Goal: Use online tool/utility: Utilize a website feature to perform a specific function

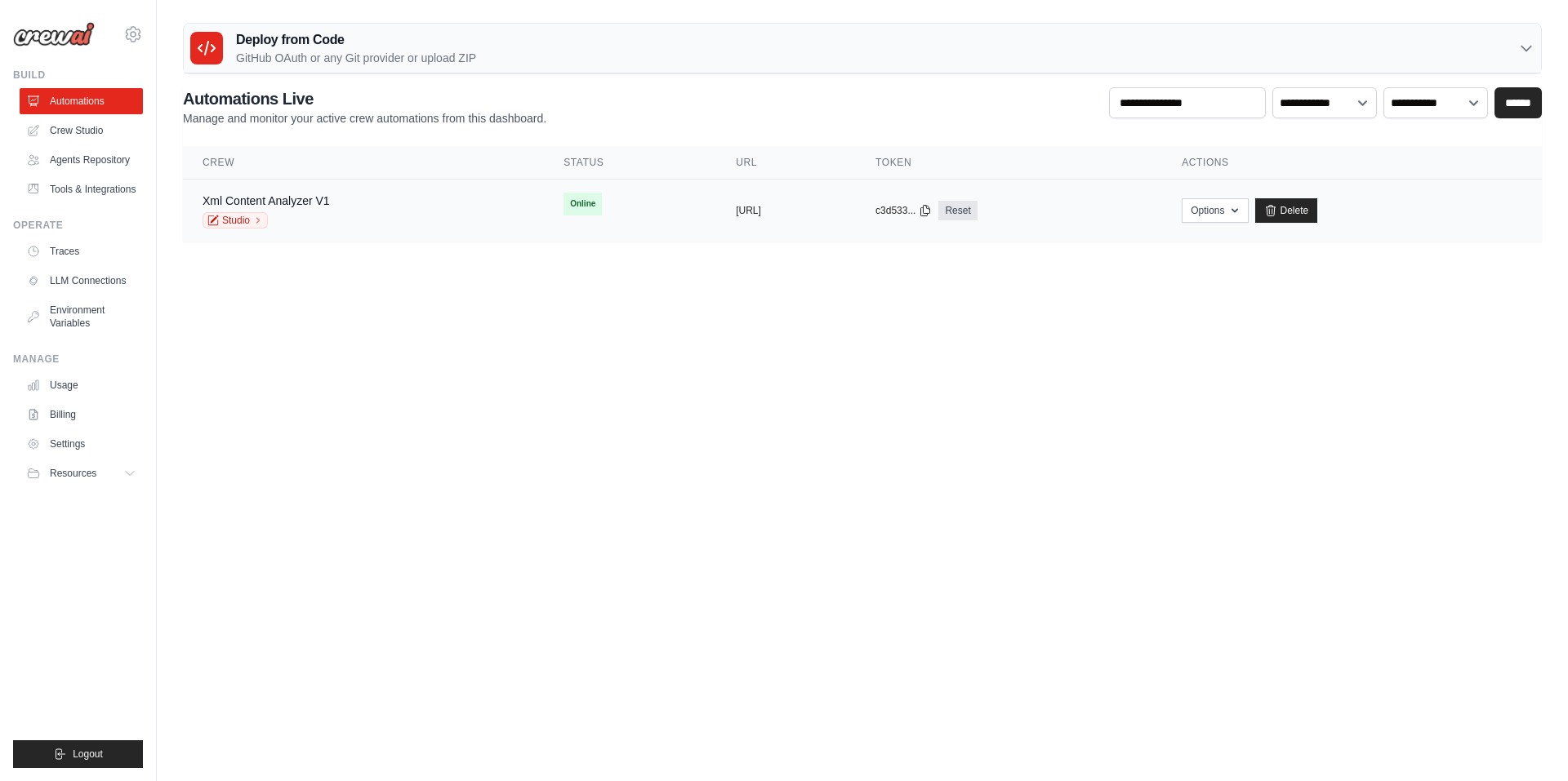
click at [365, 205] on div "Xml Content Analyzer V1 Studio" at bounding box center [363, 211] width 321 height 36
click at [1247, 211] on button "Options" at bounding box center [1214, 209] width 66 height 24
click at [262, 196] on link "Xml Content Analyzer V1" at bounding box center [266, 201] width 128 height 13
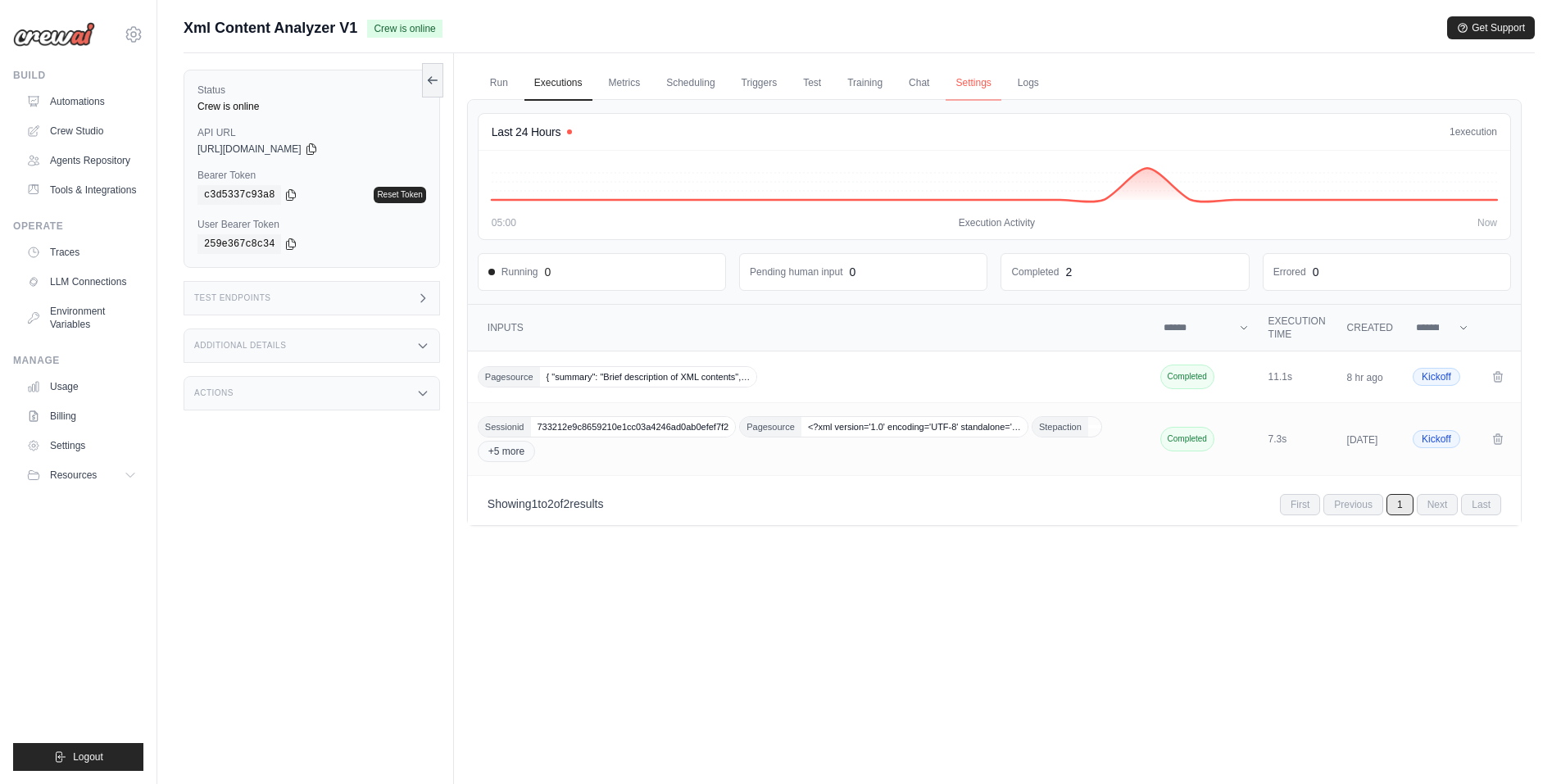
click at [959, 81] on link "Settings" at bounding box center [972, 83] width 55 height 34
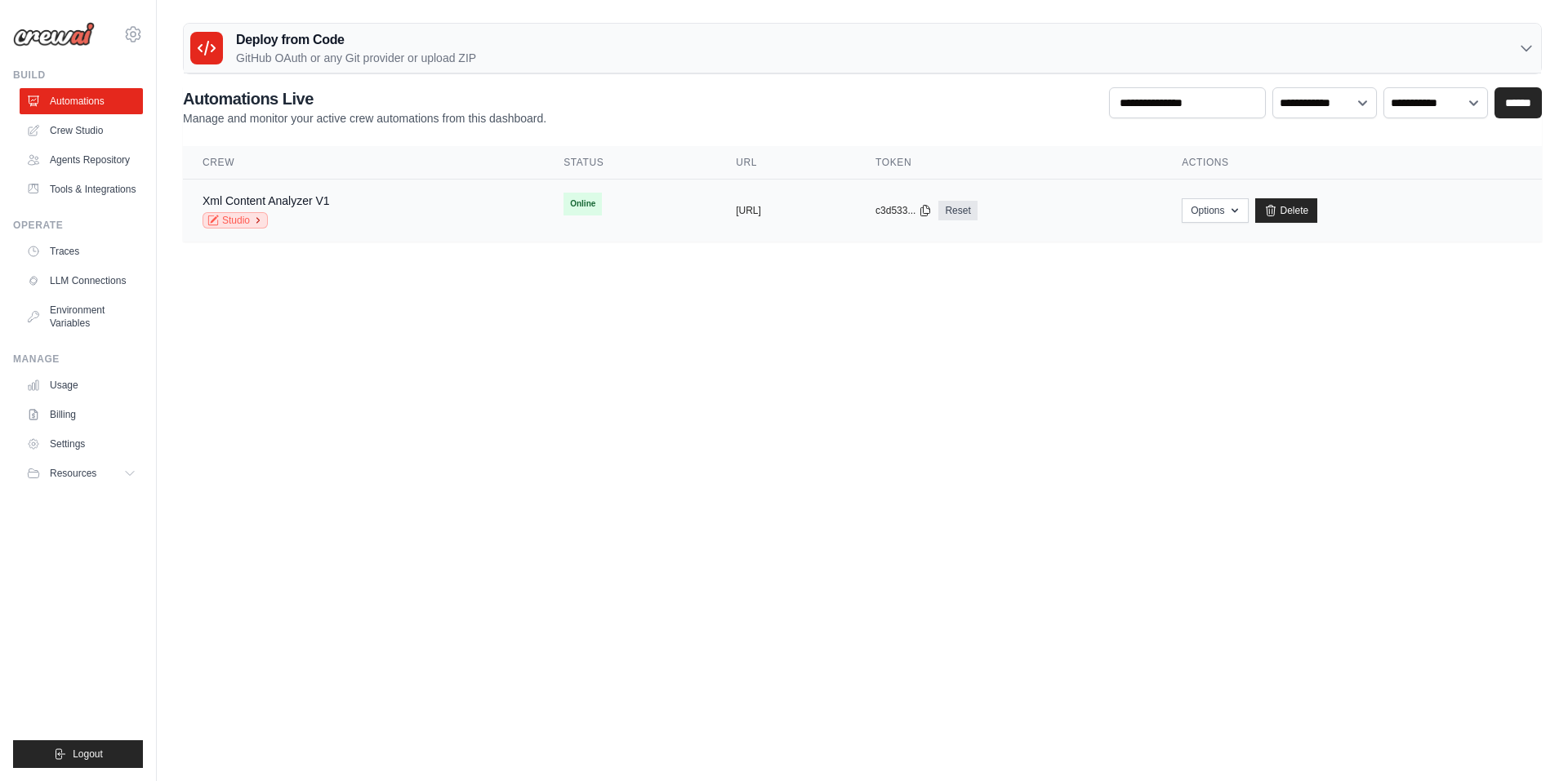
click at [251, 221] on link "Studio" at bounding box center [235, 220] width 65 height 16
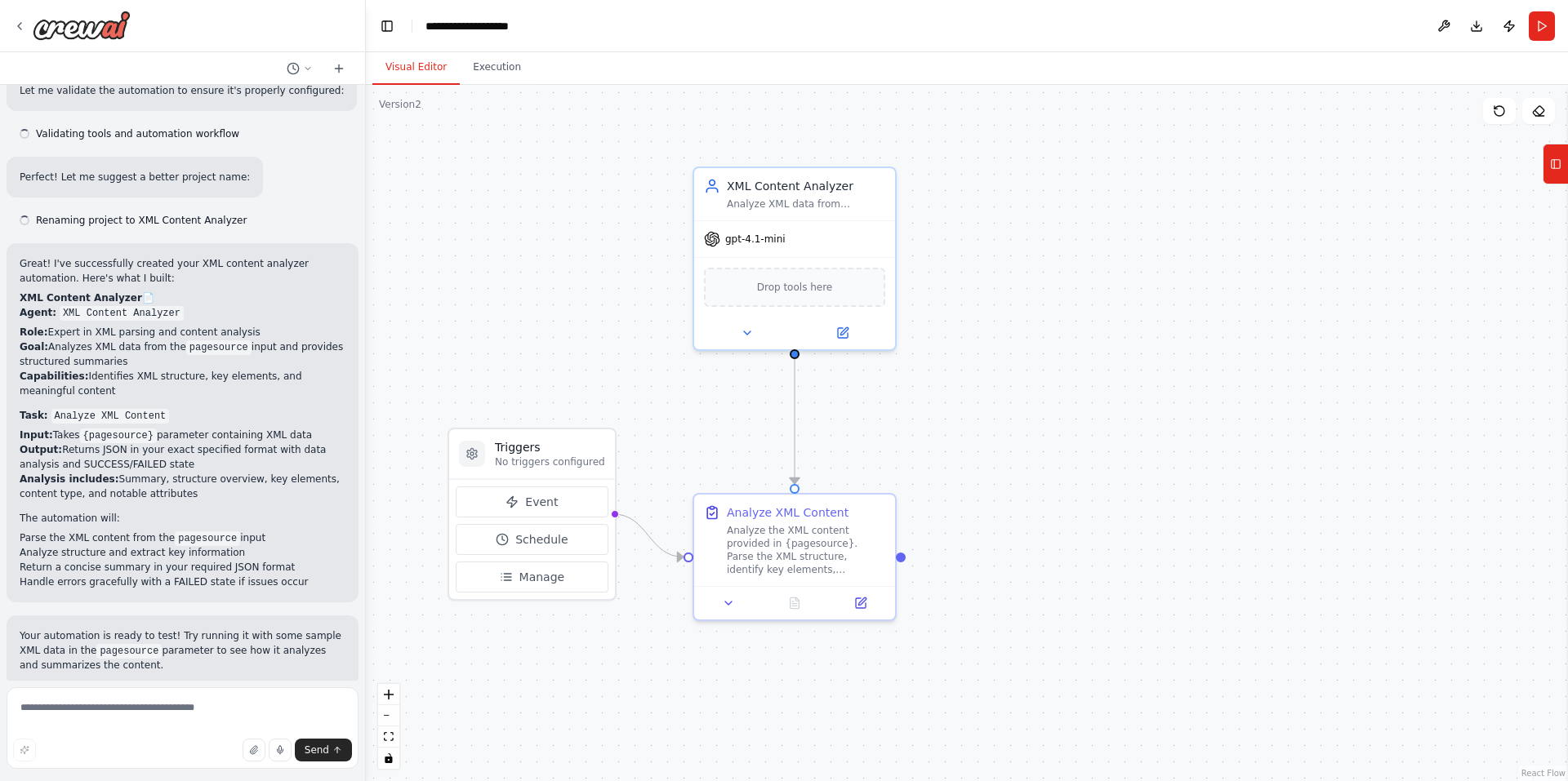
scroll to position [692, 0]
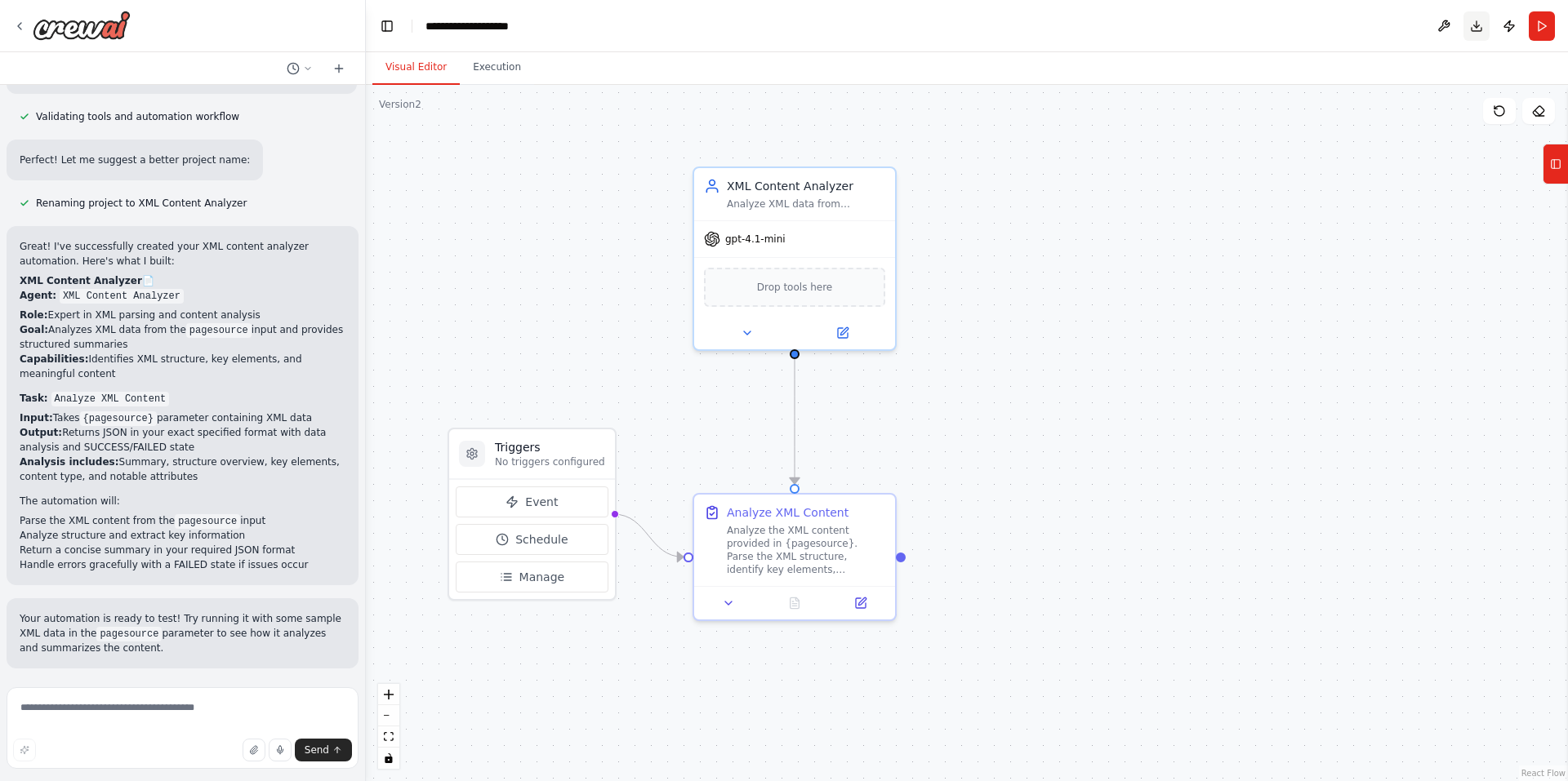
click at [1475, 38] on button "Download" at bounding box center [1476, 26] width 26 height 29
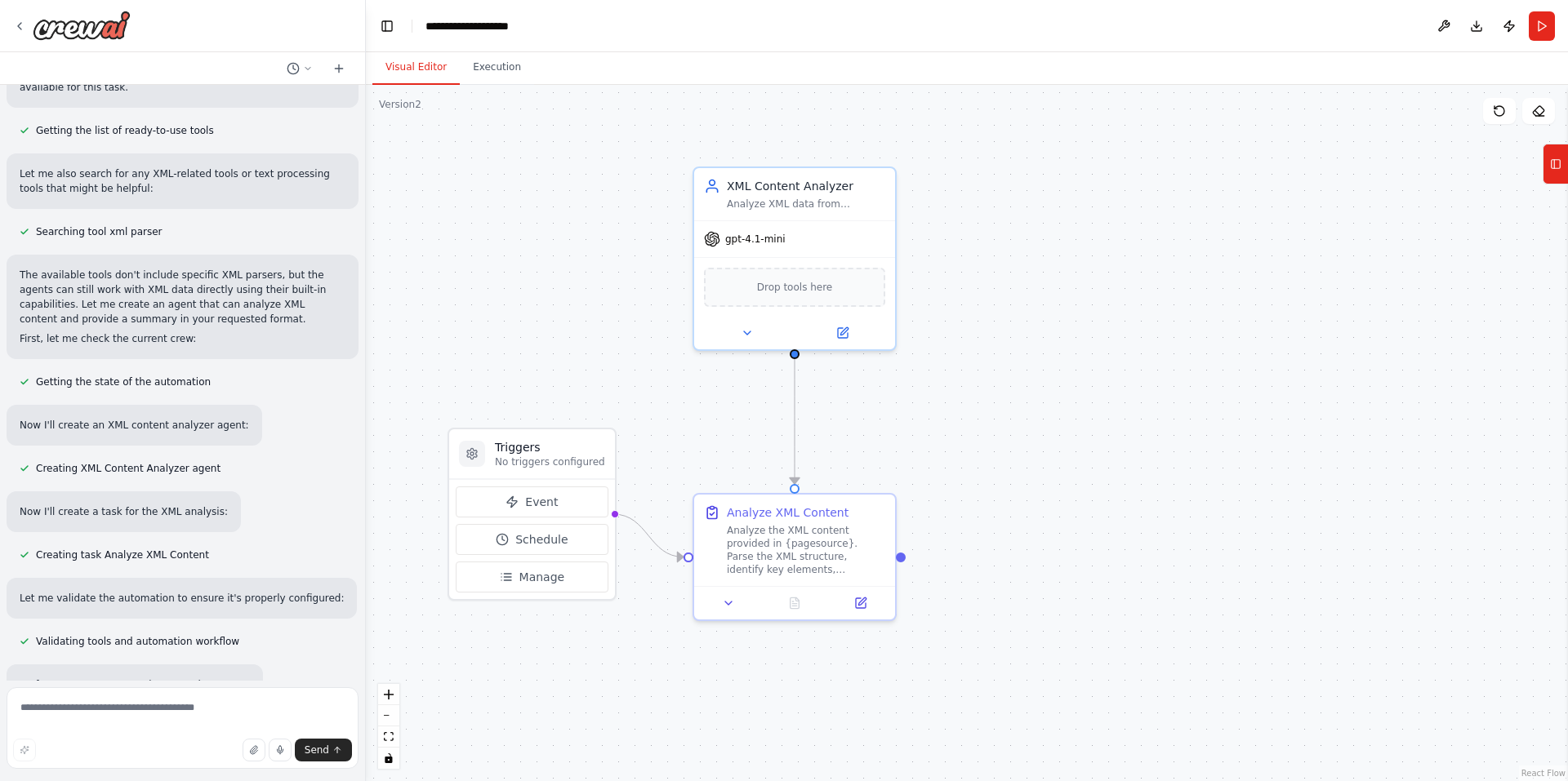
scroll to position [0, 0]
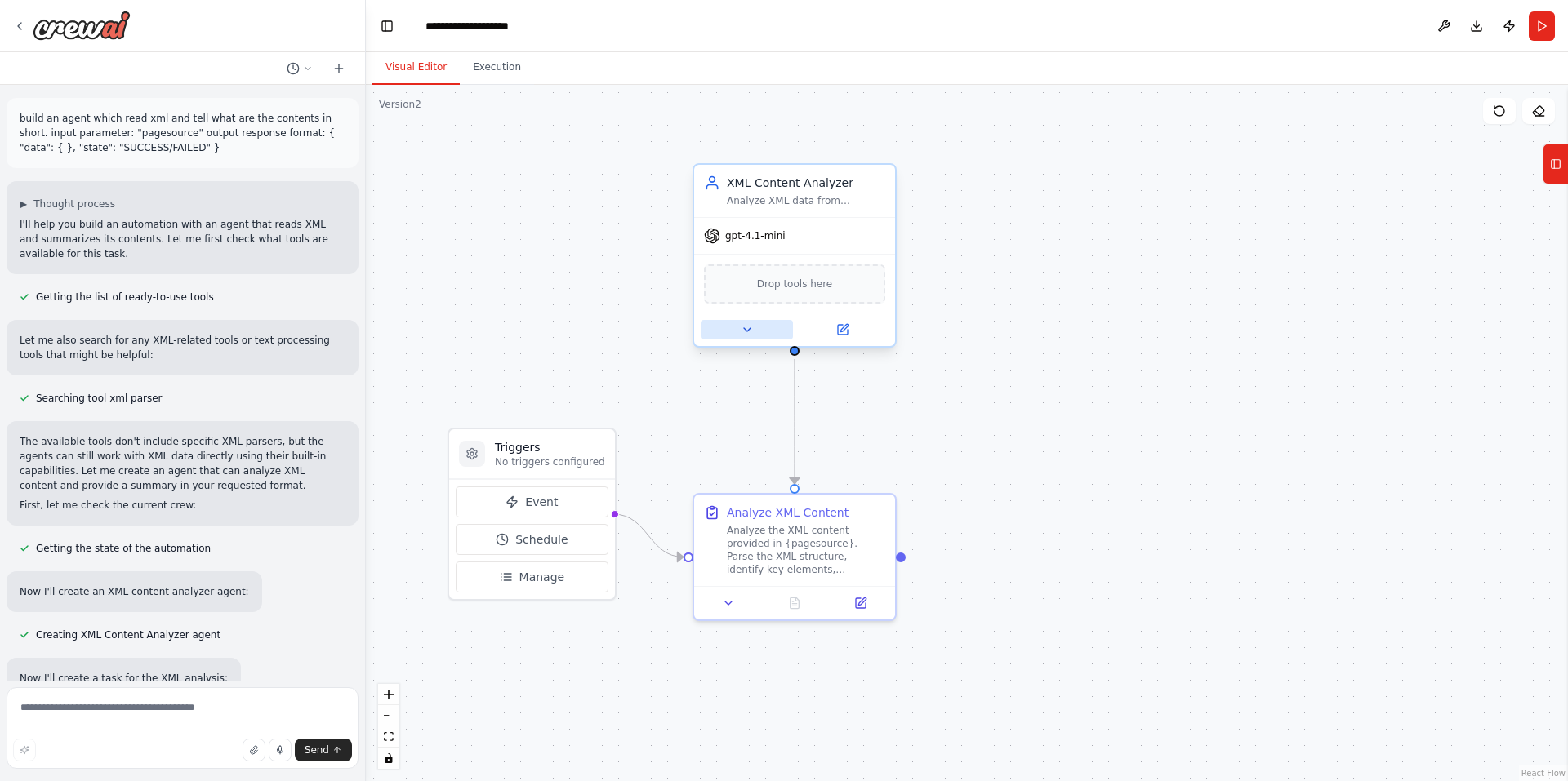
click at [748, 328] on icon at bounding box center [746, 330] width 6 height 4
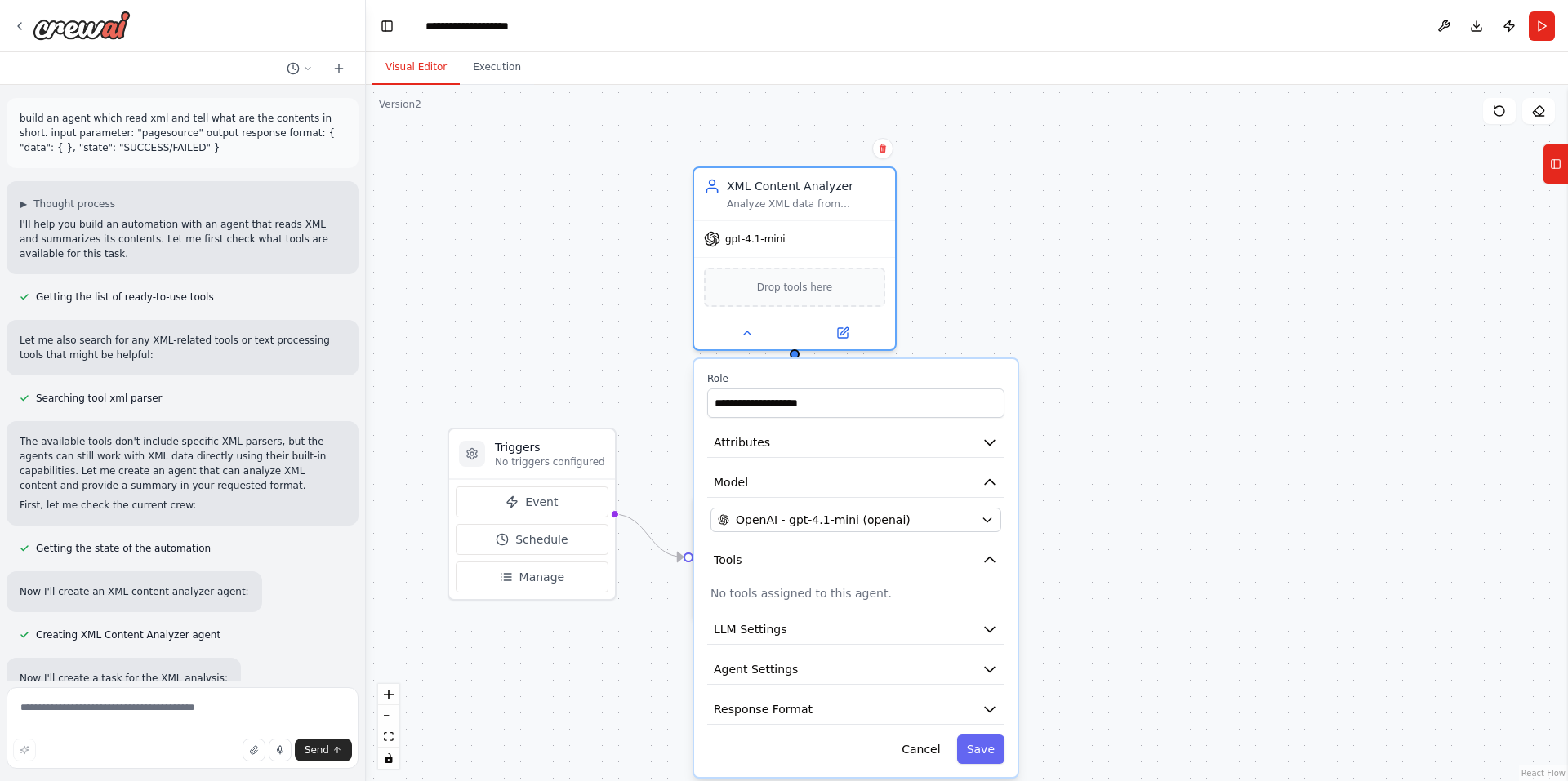
click at [1133, 473] on div ".deletable-edge-delete-btn { width: 20px; height: 20px; border: 0px solid #ffff…" at bounding box center [967, 433] width 1202 height 696
click at [1156, 338] on div ".deletable-edge-delete-btn { width: 20px; height: 20px; border: 0px solid #ffff…" at bounding box center [967, 433] width 1202 height 696
click at [1176, 304] on div ".deletable-edge-delete-btn { width: 20px; height: 20px; border: 0px solid #ffff…" at bounding box center [967, 433] width 1202 height 696
click at [1567, 154] on button "Tools" at bounding box center [1555, 164] width 25 height 41
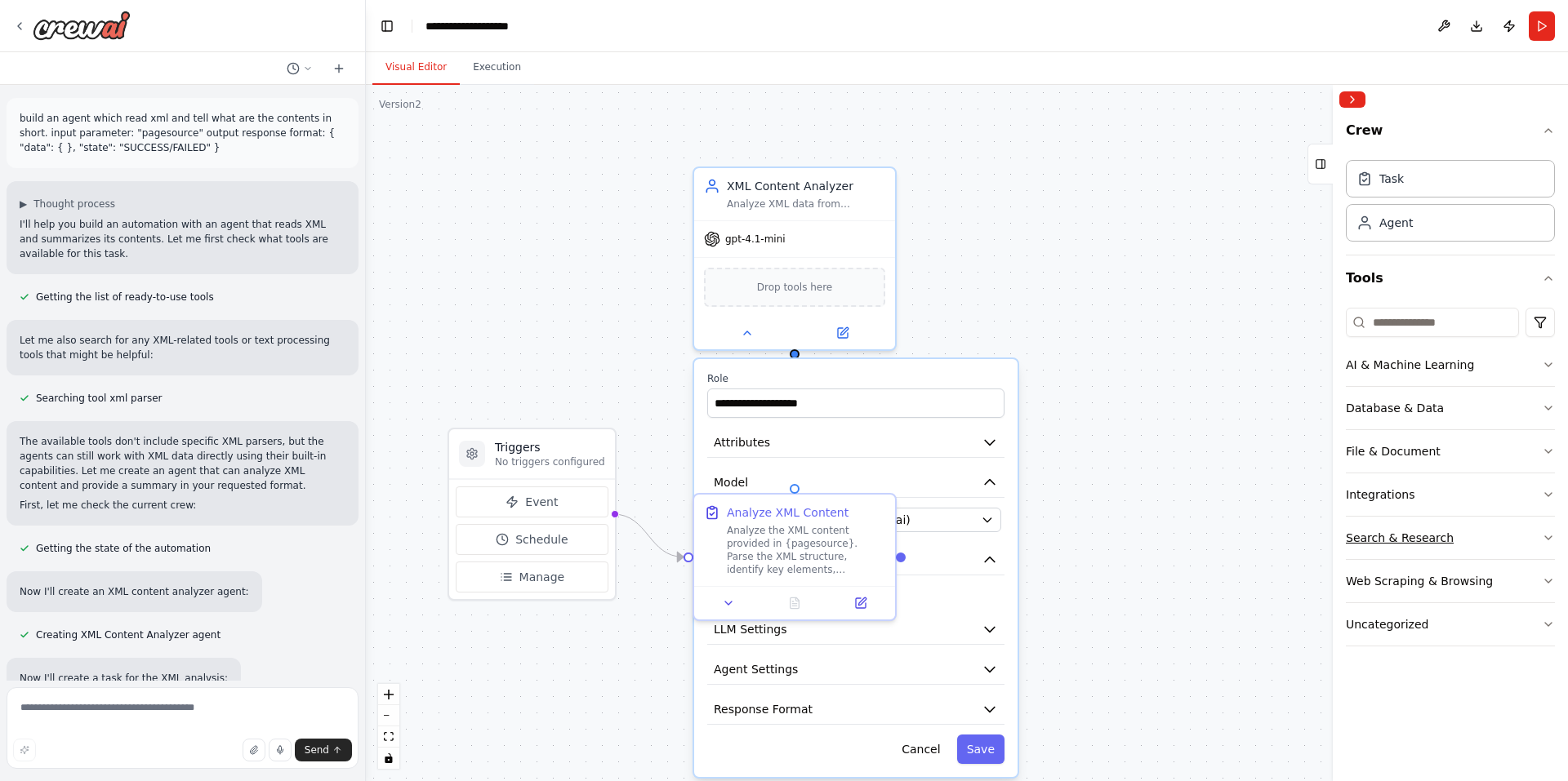
click at [1463, 547] on button "Search & Research" at bounding box center [1450, 538] width 209 height 43
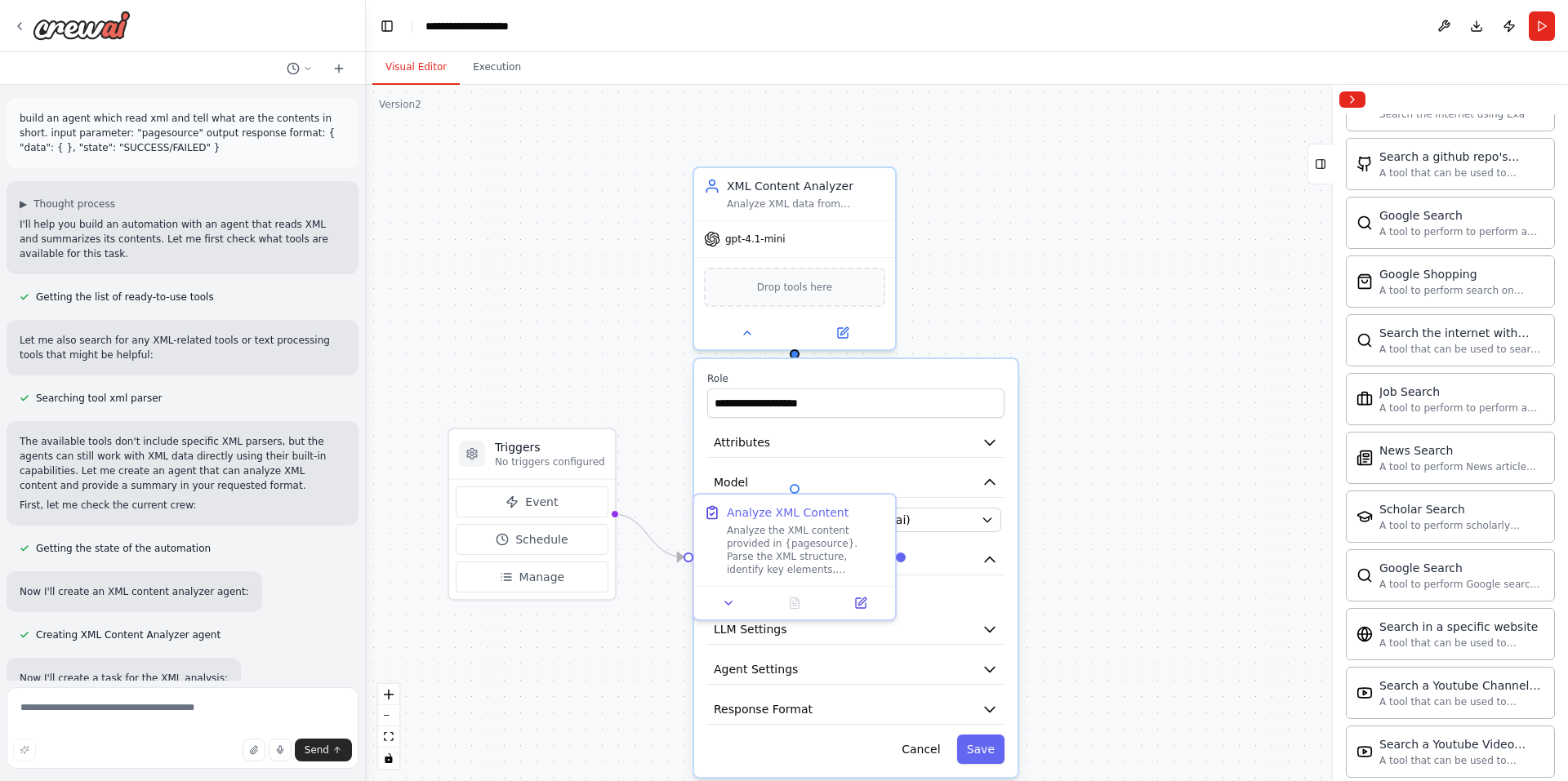
scroll to position [727, 0]
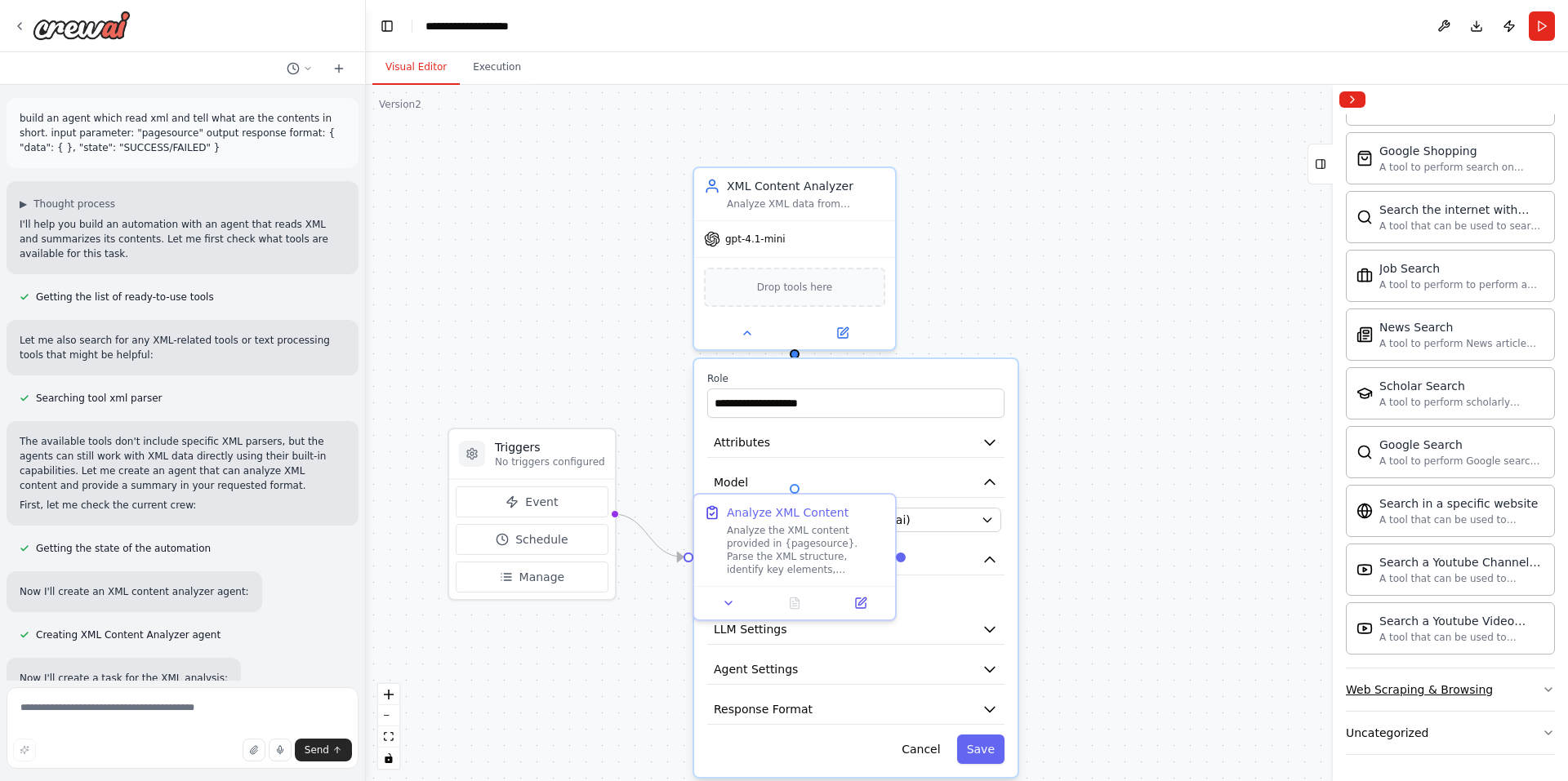
click at [1530, 679] on button "Web Scraping & Browsing" at bounding box center [1450, 690] width 209 height 43
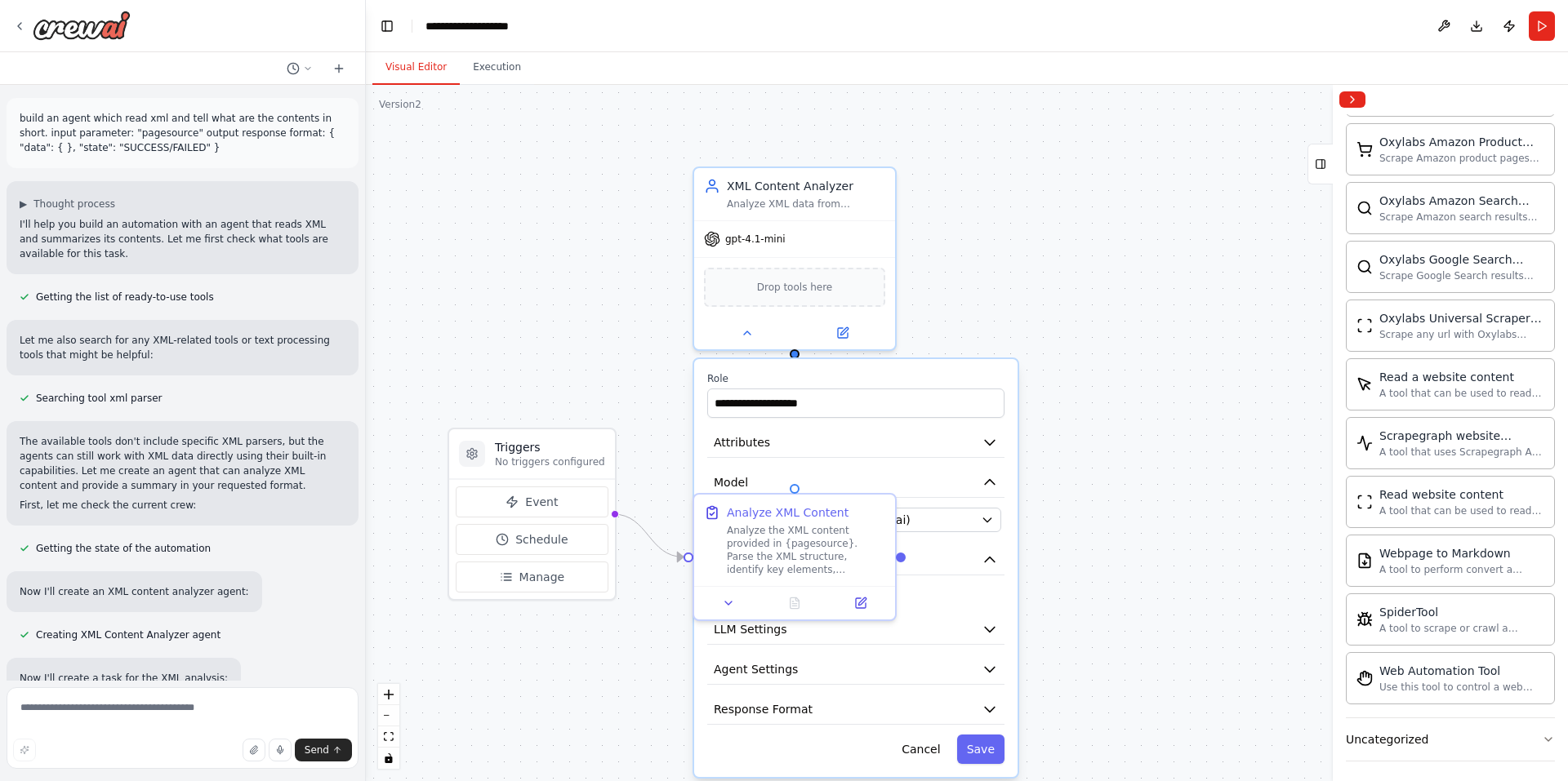
scroll to position [1622, 0]
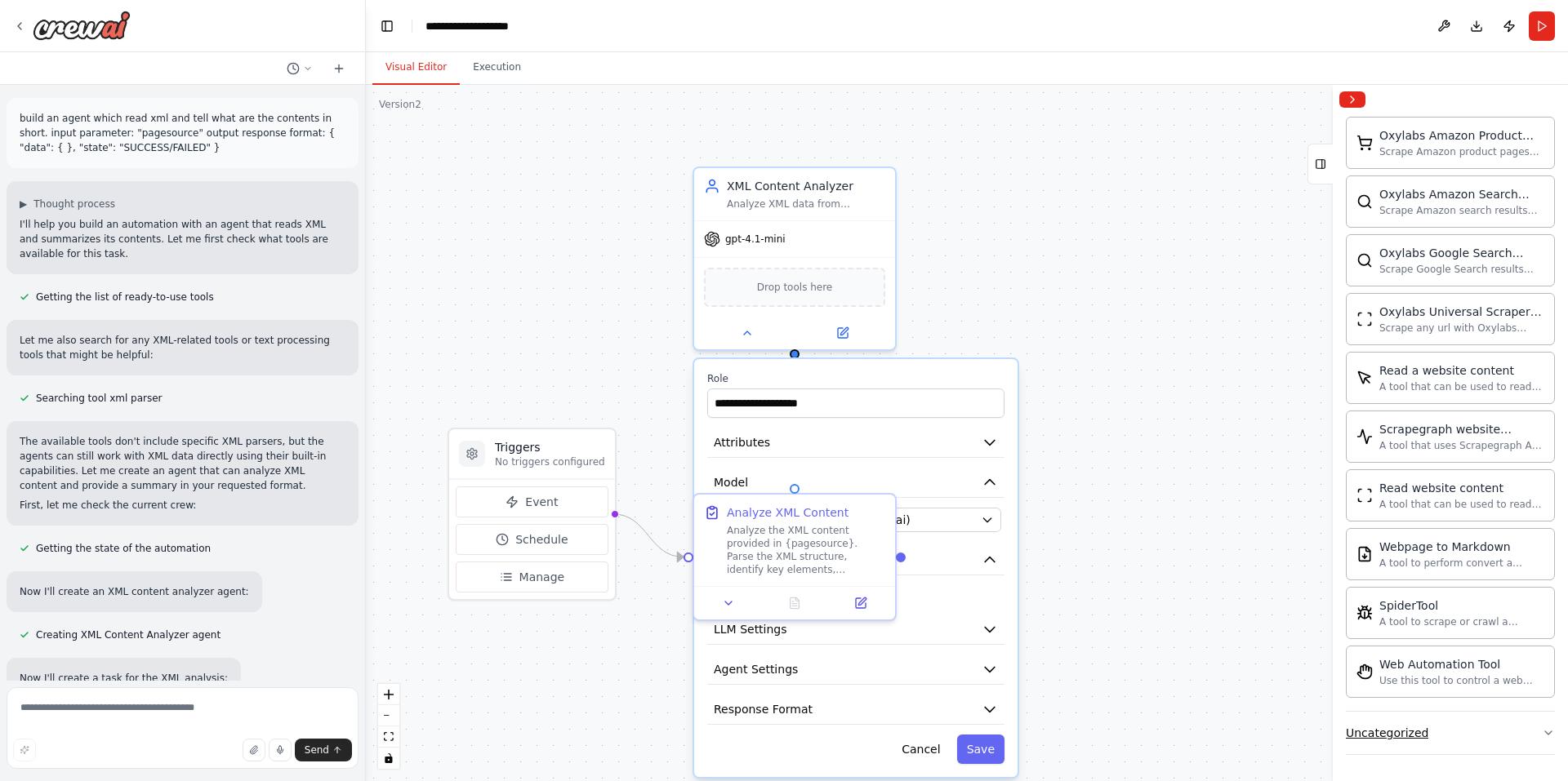
click at [1473, 724] on button "Uncategorized" at bounding box center [1450, 734] width 209 height 43
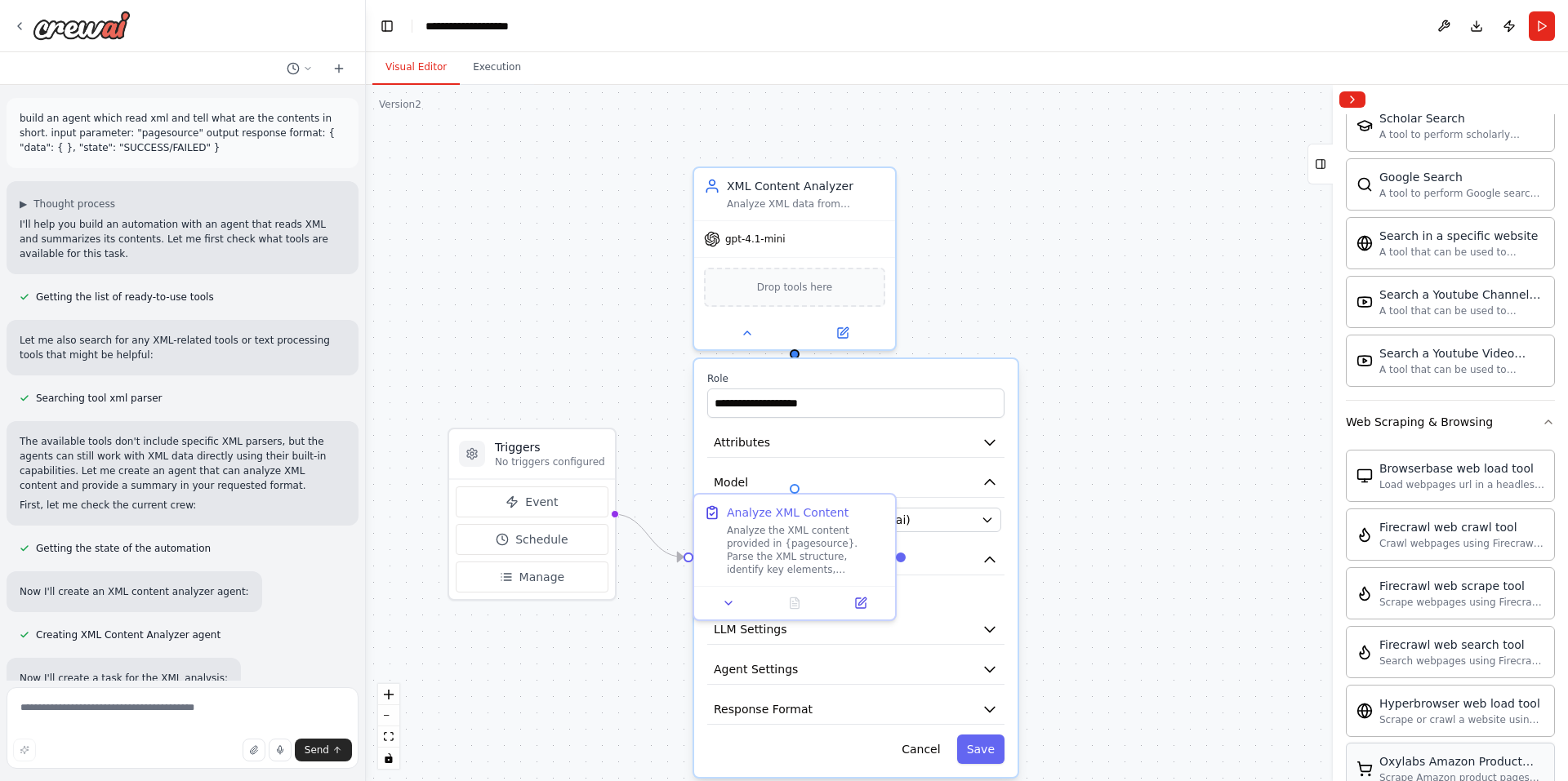
scroll to position [935, 0]
click at [1123, 420] on div ".deletable-edge-delete-btn { width: 20px; height: 20px; border: 0px solid #ffff…" at bounding box center [967, 433] width 1202 height 696
click at [930, 757] on button "Cancel" at bounding box center [921, 749] width 58 height 29
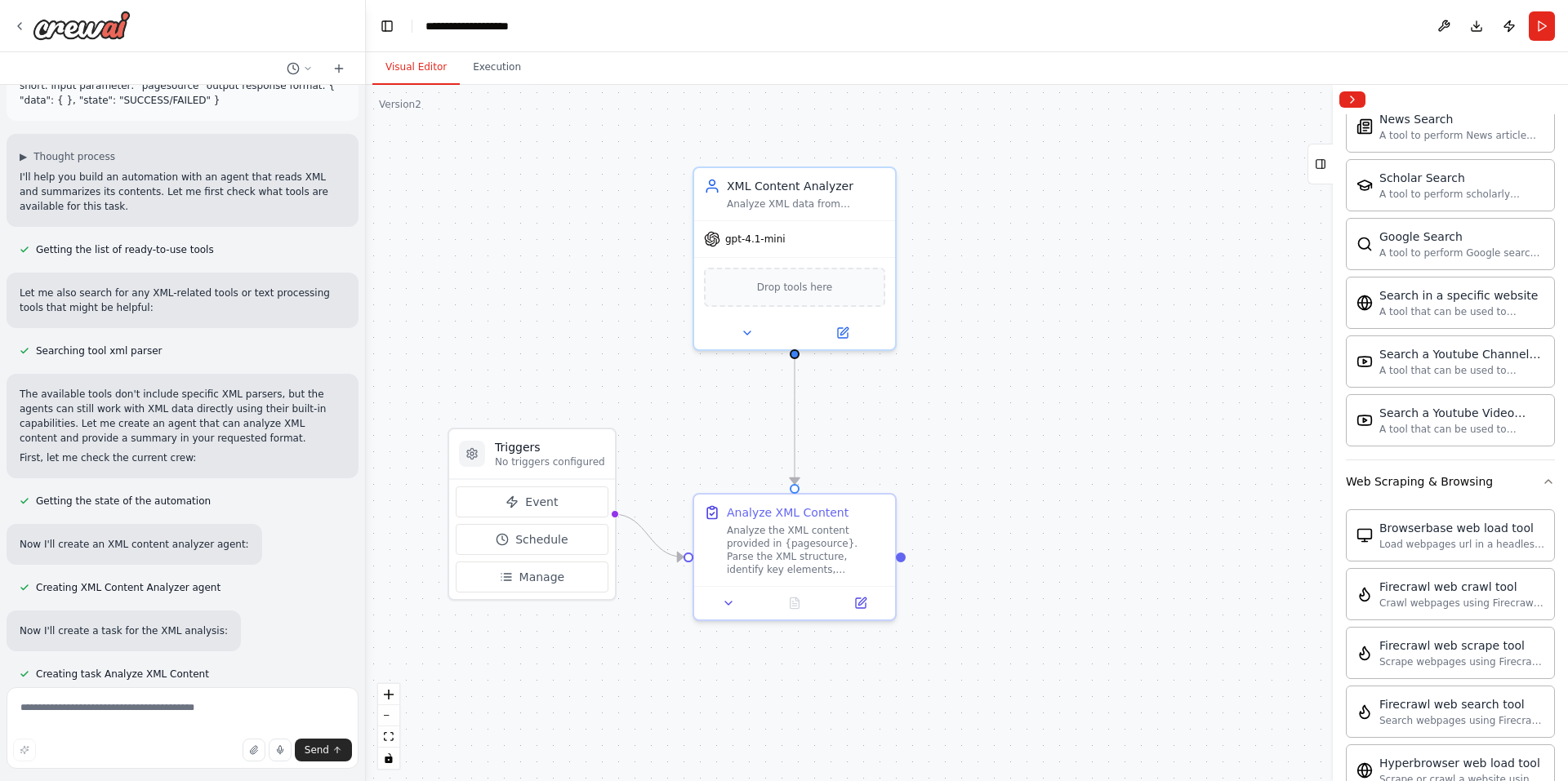
scroll to position [0, 0]
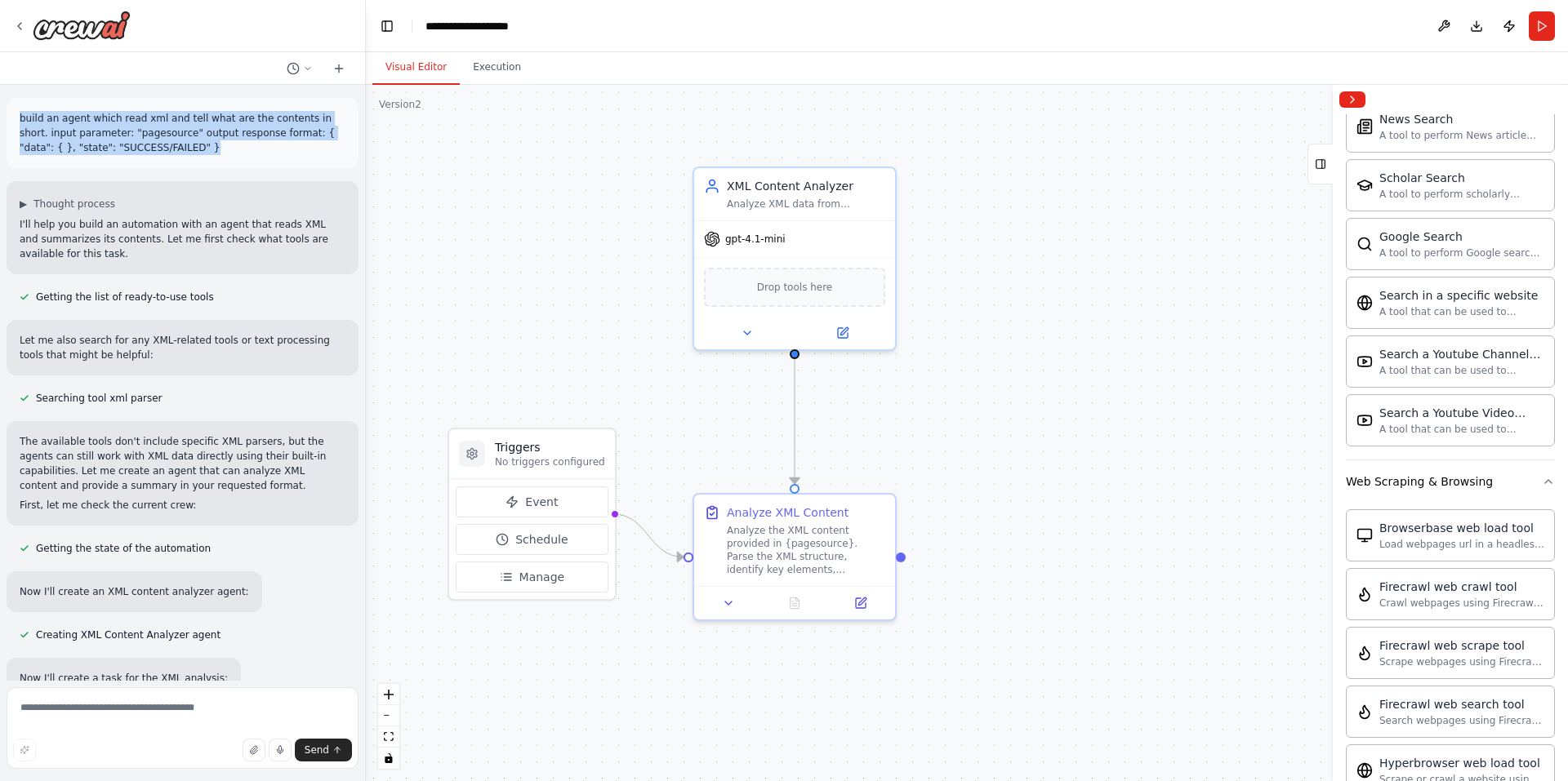
drag, startPoint x: 148, startPoint y: 150, endPoint x: 7, endPoint y: 117, distance: 144.8
click at [7, 117] on div "build an agent which read xml and tell what are the contents in short. input pa…" at bounding box center [182, 133] width 352 height 71
click at [121, 137] on p "build an agent which read xml and tell what are the contents in short. input pa…" at bounding box center [182, 132] width 326 height 44
drag, startPoint x: 261, startPoint y: 130, endPoint x: 315, endPoint y: 144, distance: 55.8
click at [315, 144] on p "build an agent which read xml and tell what are the contents in short. input pa…" at bounding box center [182, 132] width 326 height 44
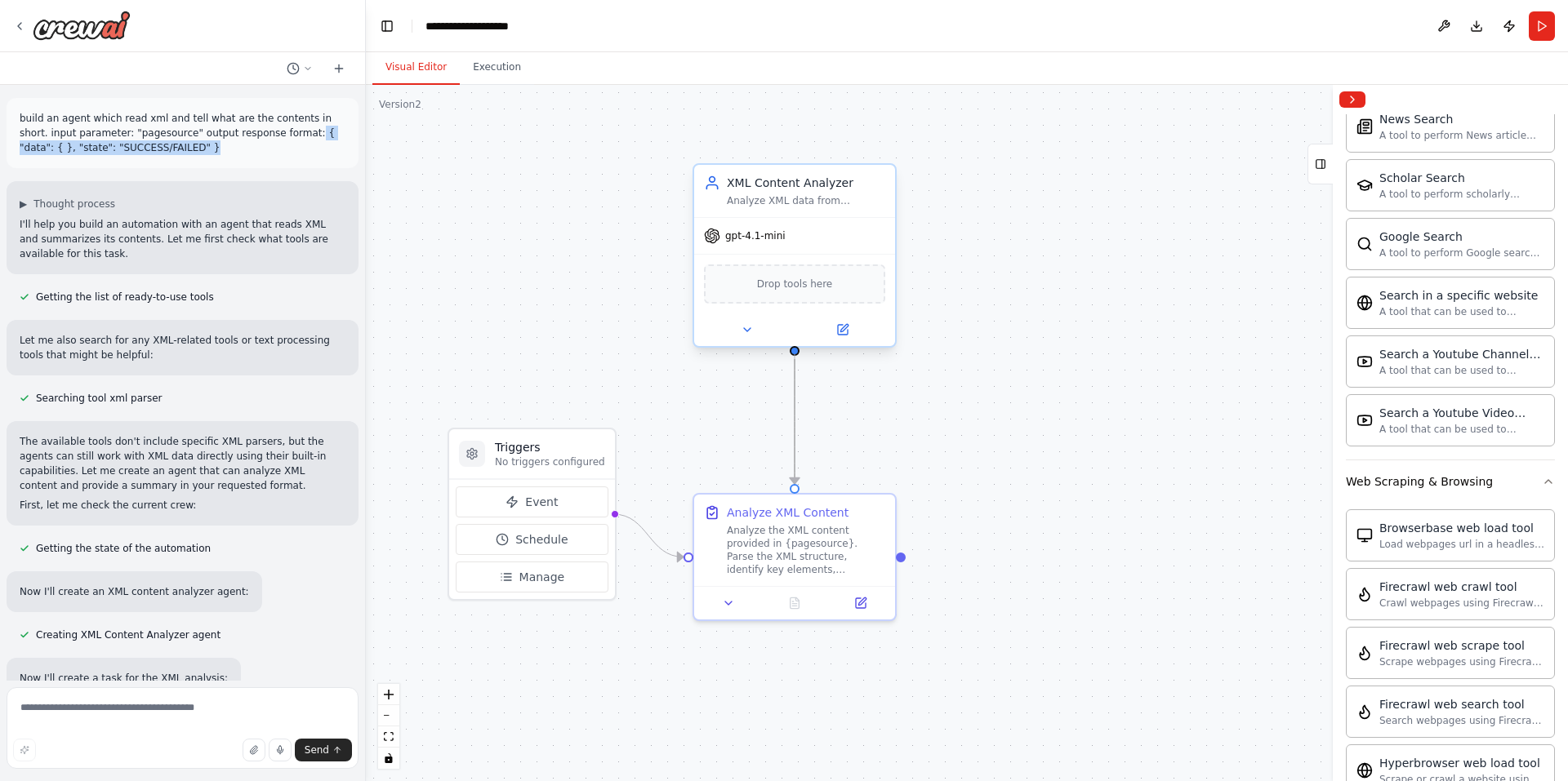
click at [791, 349] on div at bounding box center [794, 351] width 10 height 10
drag, startPoint x: 888, startPoint y: 440, endPoint x: 1005, endPoint y: 396, distance: 125.0
click at [1005, 396] on div ".deletable-edge-delete-btn { width: 20px; height: 20px; border: 0px solid #ffff…" at bounding box center [967, 433] width 1202 height 696
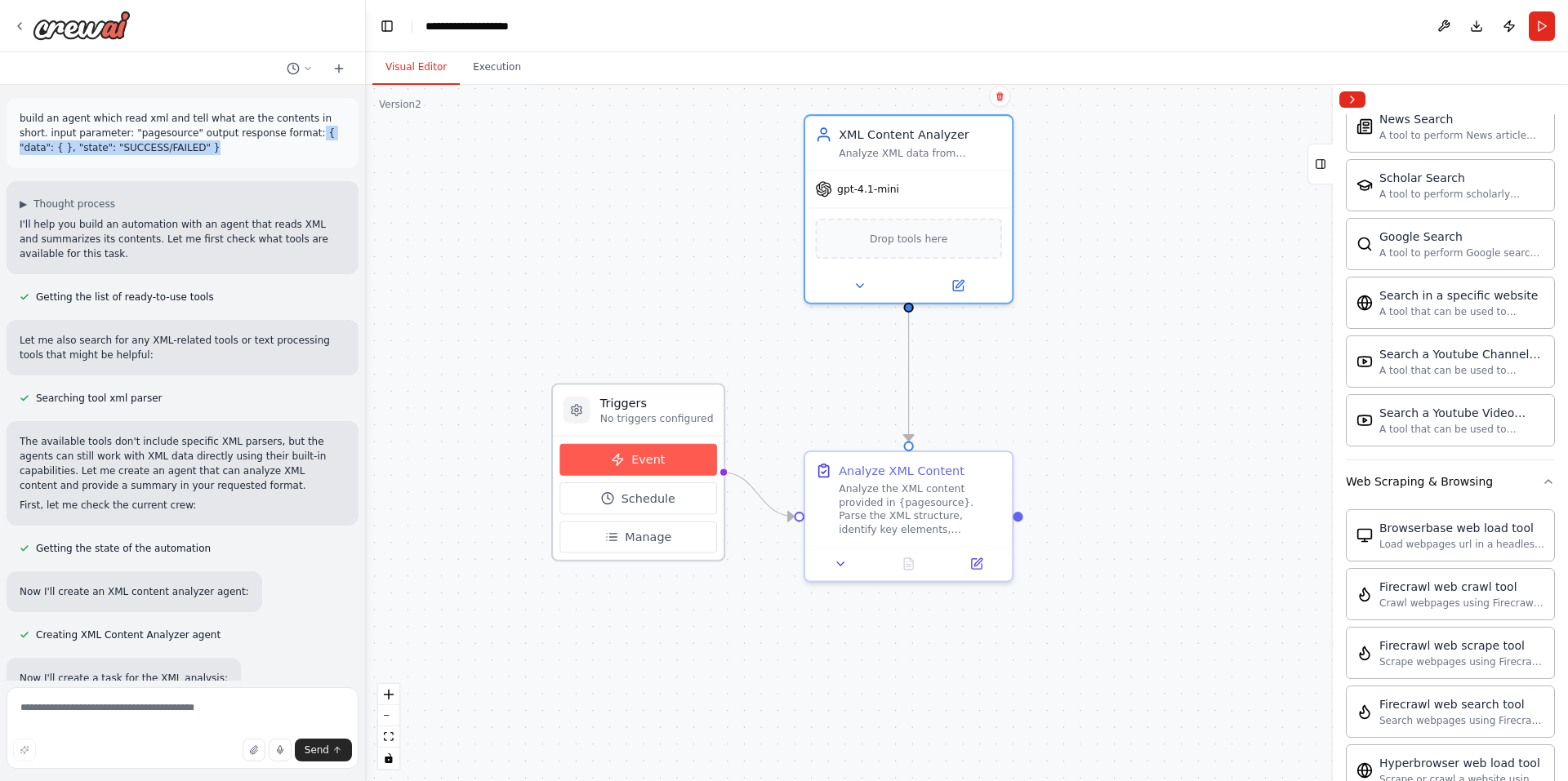
click at [615, 453] on button "Event" at bounding box center [638, 461] width 157 height 32
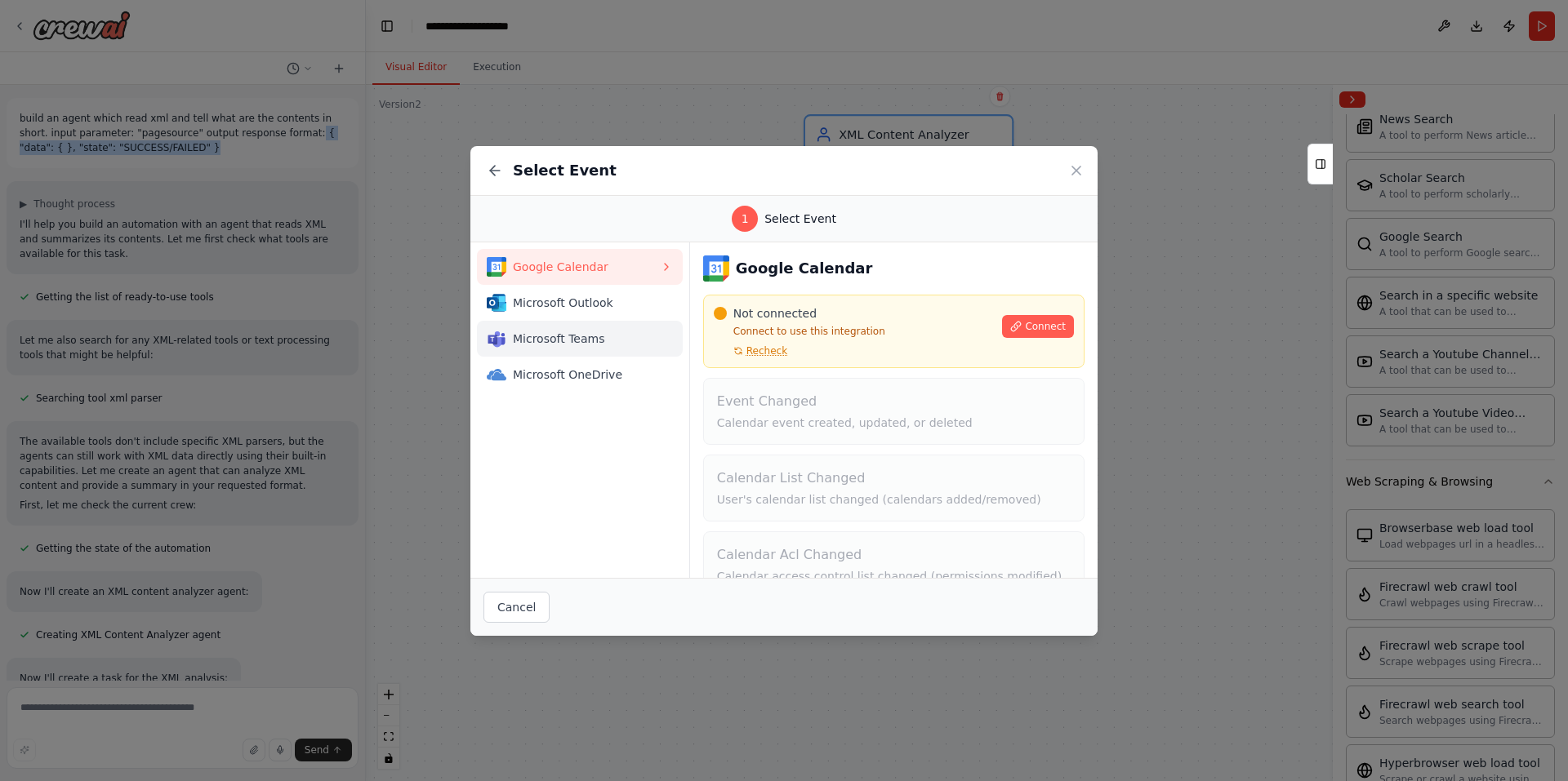
click at [581, 342] on span "Microsoft Teams" at bounding box center [586, 338] width 147 height 16
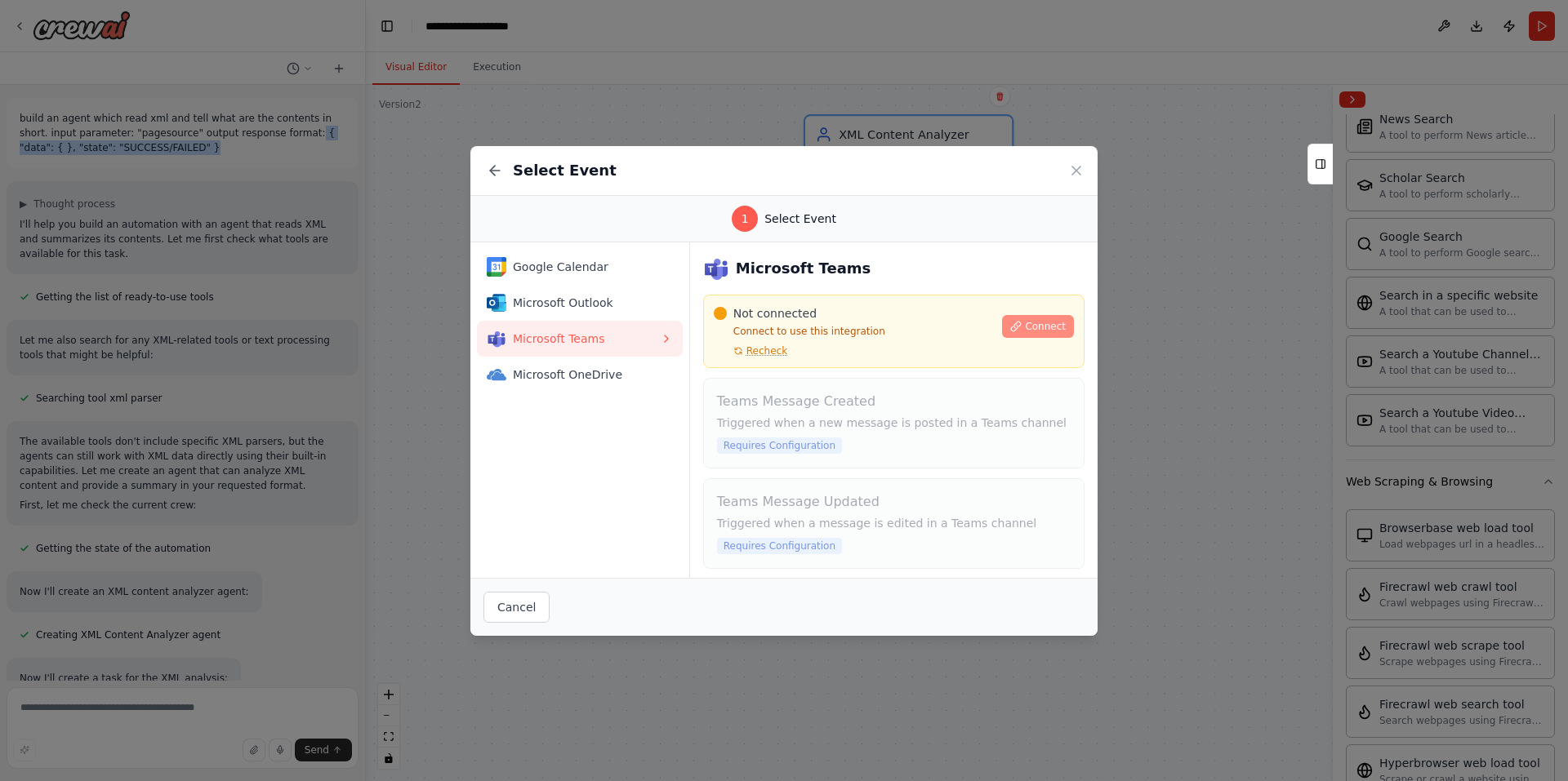
click at [1031, 326] on span "Connect" at bounding box center [1046, 327] width 41 height 13
click at [599, 377] on span "Microsoft OneDrive" at bounding box center [586, 375] width 147 height 16
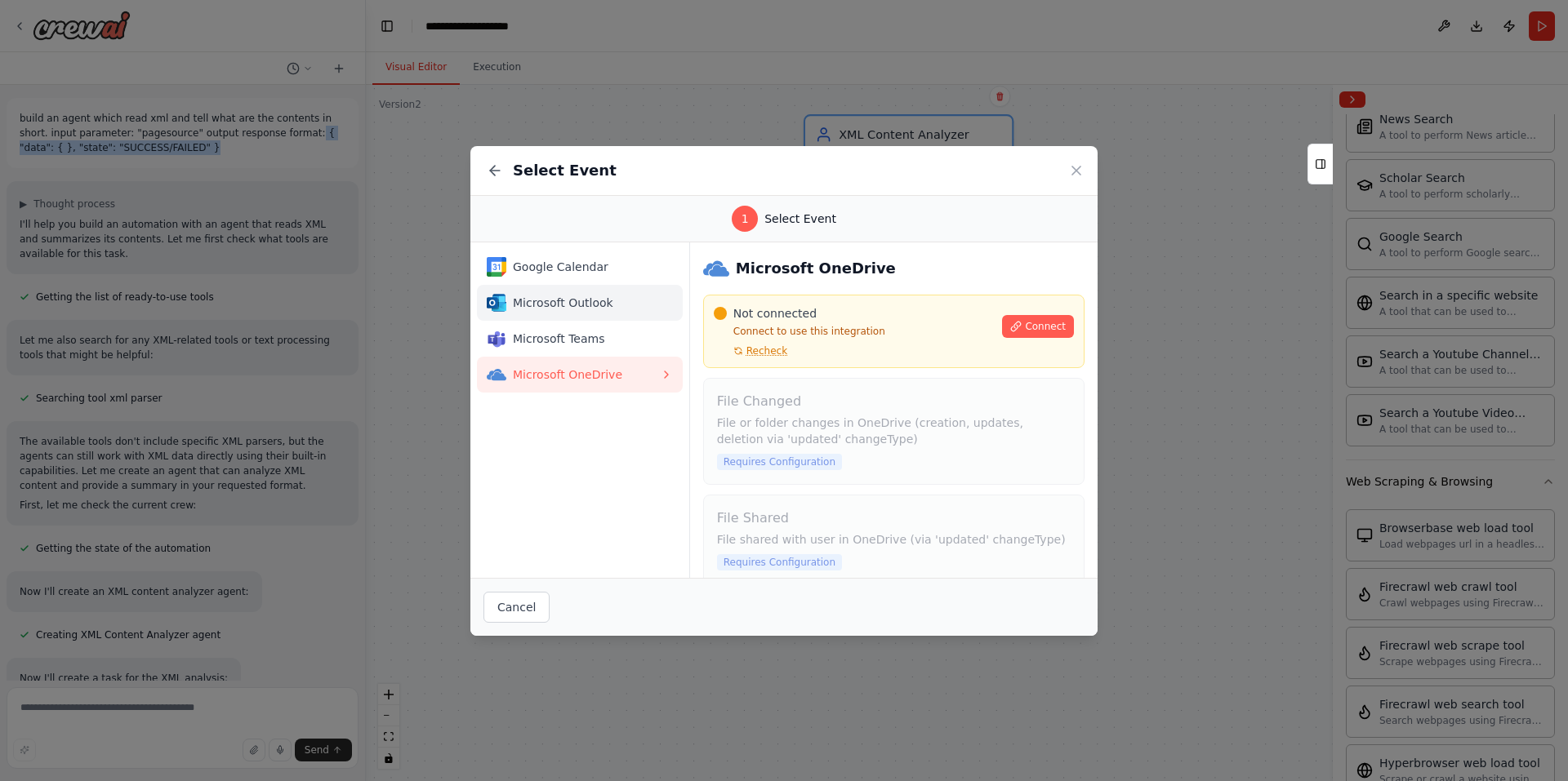
click at [559, 308] on span "Microsoft Outlook" at bounding box center [586, 303] width 147 height 16
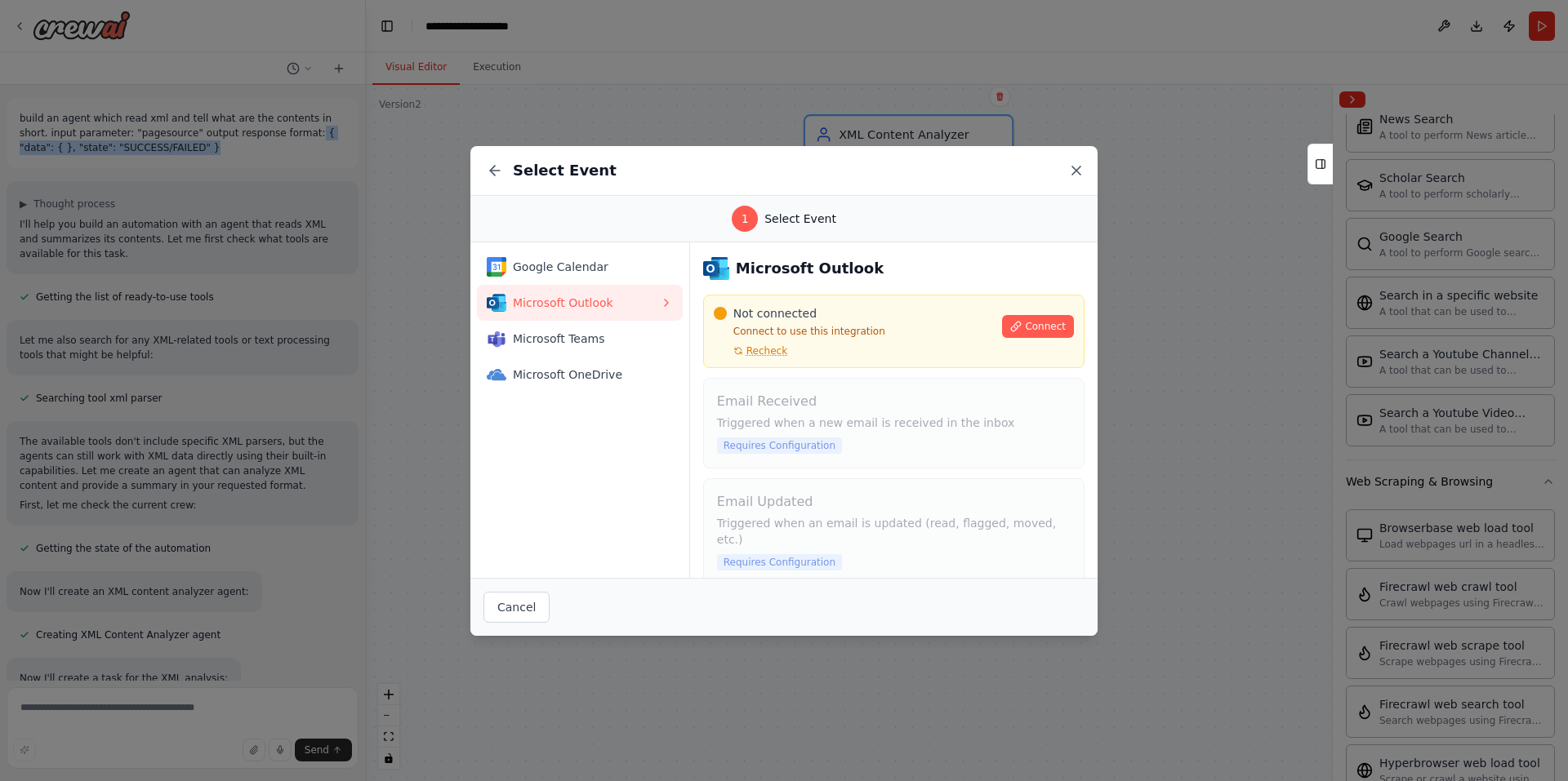
click at [1073, 174] on icon at bounding box center [1076, 170] width 8 height 8
